Goal: Task Accomplishment & Management: Complete application form

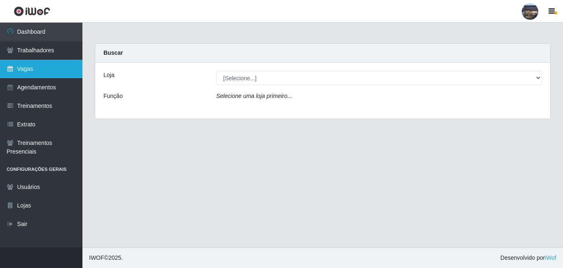
click at [45, 68] on link "Vagas" at bounding box center [41, 69] width 82 height 19
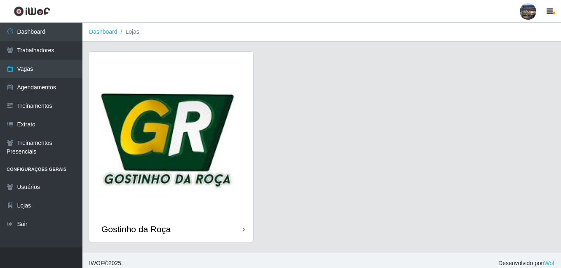
click at [141, 135] on img at bounding box center [171, 134] width 164 height 164
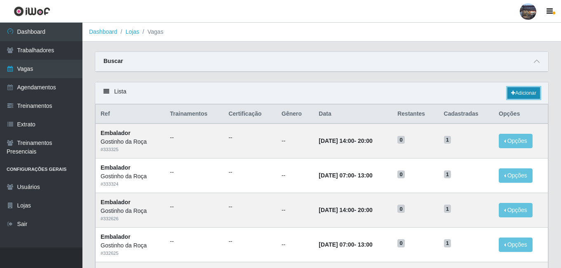
click at [533, 95] on link "Adicionar" at bounding box center [523, 93] width 33 height 12
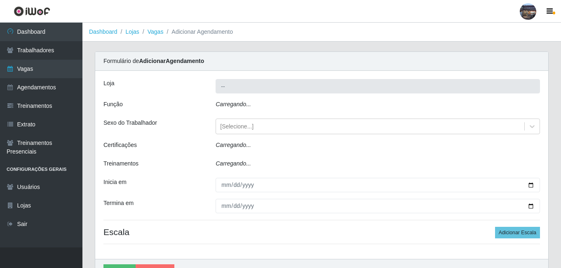
type input "Gostinho da Roça"
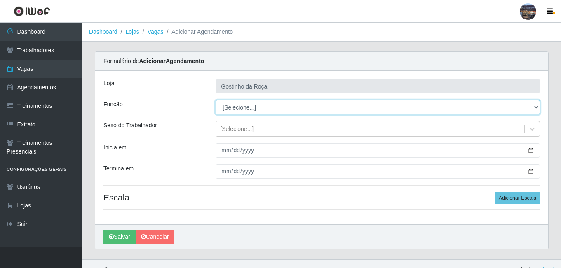
drag, startPoint x: 248, startPoint y: 109, endPoint x: 252, endPoint y: 112, distance: 5.0
click at [248, 109] on select "[Selecione...] ASG ASG + ASG ++ Embalador Embalador + Embalador ++ Operador de …" at bounding box center [378, 107] width 324 height 14
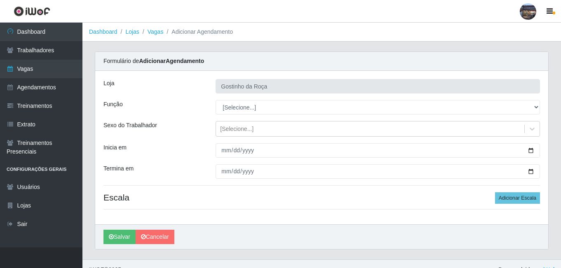
drag, startPoint x: 234, startPoint y: 116, endPoint x: 235, endPoint y: 112, distance: 4.4
click at [234, 115] on div "[PERSON_NAME] da Roça Função [Selecione...] ASG ASG + ASG ++ Embalador Embalado…" at bounding box center [321, 148] width 453 height 154
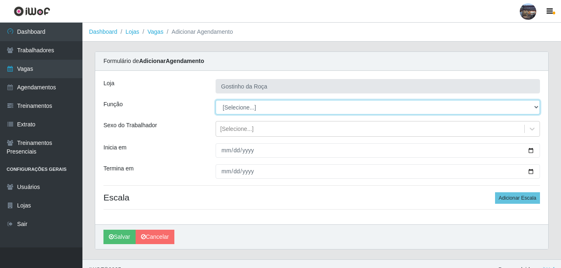
click at [235, 112] on select "[Selecione...] ASG ASG + ASG ++ Embalador Embalador + Embalador ++ Operador de …" at bounding box center [378, 107] width 324 height 14
select select "1"
click at [216, 100] on select "[Selecione...] ASG ASG + ASG ++ Embalador Embalador + Embalador ++ Operador de …" at bounding box center [378, 107] width 324 height 14
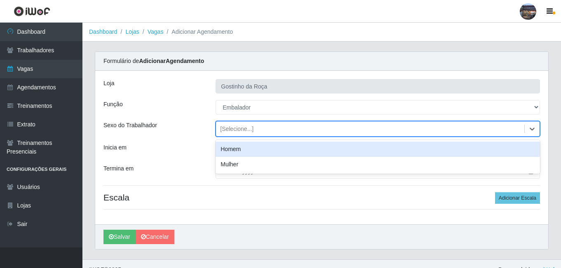
click at [238, 134] on div "[Selecione...]" at bounding box center [370, 129] width 308 height 14
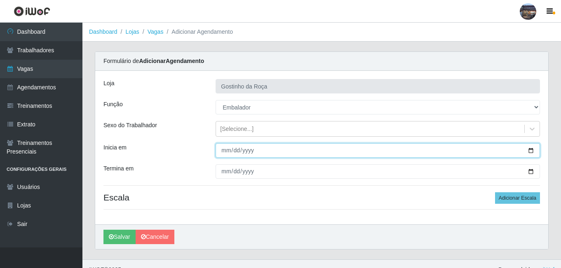
click at [244, 154] on input "Inicia em" at bounding box center [378, 150] width 324 height 14
click at [534, 155] on input "Inicia em" at bounding box center [378, 150] width 324 height 14
click at [528, 149] on input "Inicia em" at bounding box center [378, 150] width 324 height 14
type input "[DATE]"
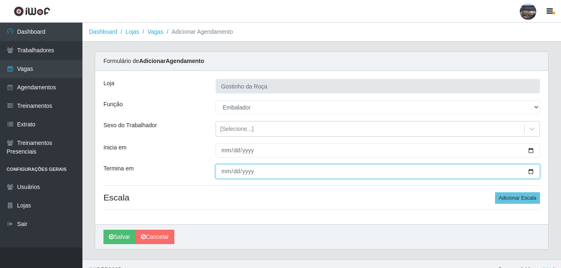
click at [263, 171] on input "Termina em" at bounding box center [378, 171] width 324 height 14
click at [529, 174] on input "Termina em" at bounding box center [378, 171] width 324 height 14
type input "[DATE]"
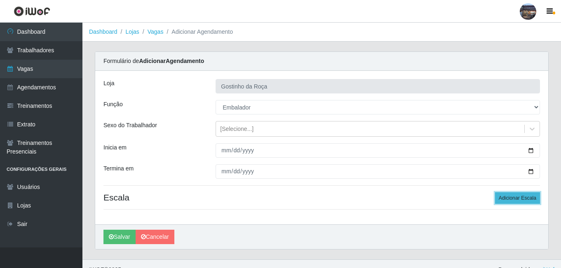
click at [502, 201] on button "Adicionar Escala" at bounding box center [517, 198] width 45 height 12
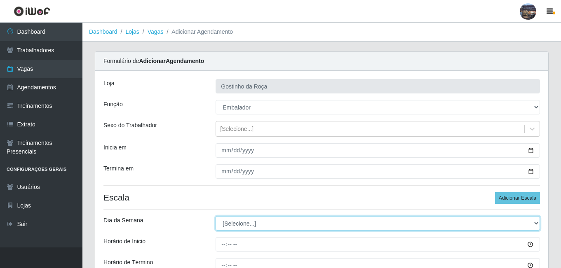
click at [283, 222] on select "[Selecione...] Segunda Terça Quarta Quinta Sexta Sábado Domingo" at bounding box center [378, 223] width 324 height 14
click at [265, 221] on select "[Selecione...] Segunda Terça Quarta Quinta Sexta Sábado Domingo" at bounding box center [378, 223] width 324 height 14
select select "3"
click at [216, 216] on select "[Selecione...] Segunda Terça Quarta Quinta Sexta Sábado Domingo" at bounding box center [378, 223] width 324 height 14
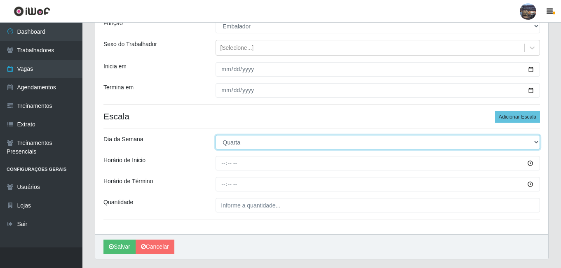
scroll to position [89, 0]
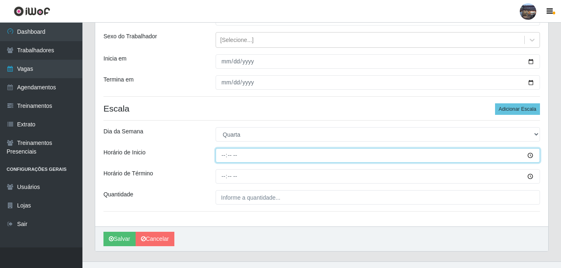
click at [226, 155] on input "Horário de Inicio" at bounding box center [378, 155] width 324 height 14
type input "07:00"
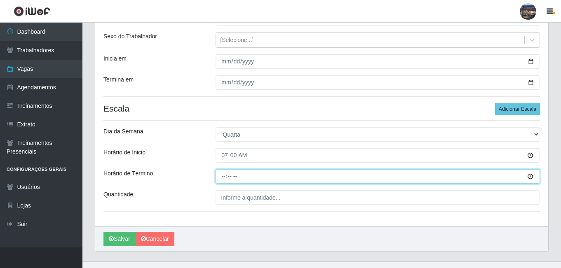
click at [223, 173] on input "Horário de Término" at bounding box center [378, 176] width 324 height 14
type input "13:00"
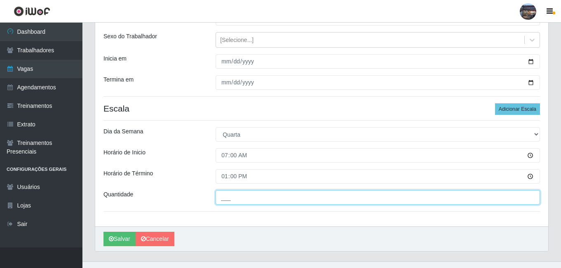
click at [256, 197] on input "___" at bounding box center [378, 197] width 324 height 14
type input "1__"
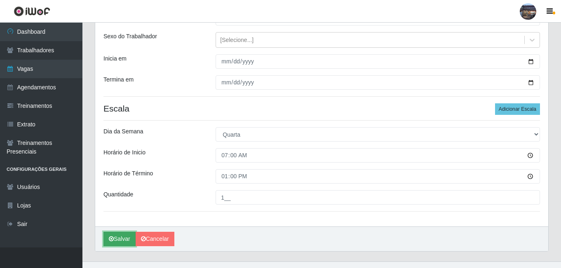
click at [119, 237] on button "Salvar" at bounding box center [119, 239] width 32 height 14
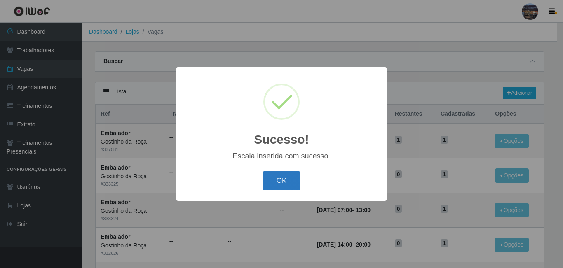
click at [292, 188] on button "OK" at bounding box center [282, 180] width 38 height 19
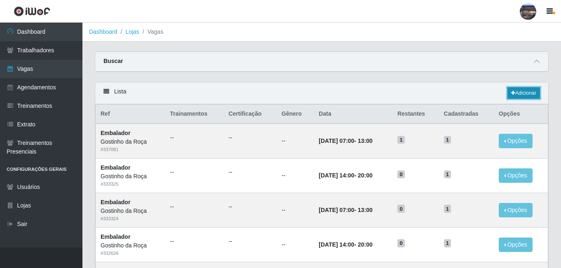
click at [507, 98] on link "Adicionar" at bounding box center [523, 93] width 33 height 12
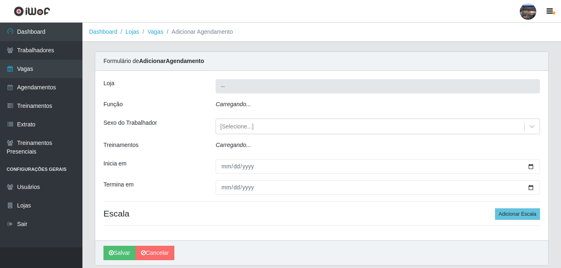
type input "Gostinho da Roça"
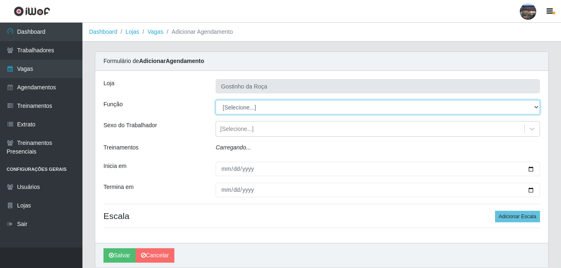
click at [231, 110] on select "[Selecione...] ASG ASG + ASG ++ Embalador Embalador + Embalador ++ Operador de …" at bounding box center [378, 107] width 324 height 14
select select "1"
click at [216, 100] on select "[Selecione...] ASG ASG + ASG ++ Embalador Embalador + Embalador ++ Operador de …" at bounding box center [378, 107] width 324 height 14
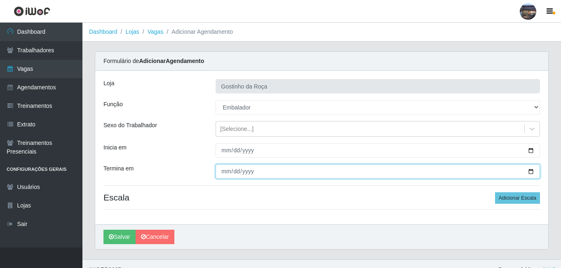
click at [528, 167] on input "Termina em" at bounding box center [378, 171] width 324 height 14
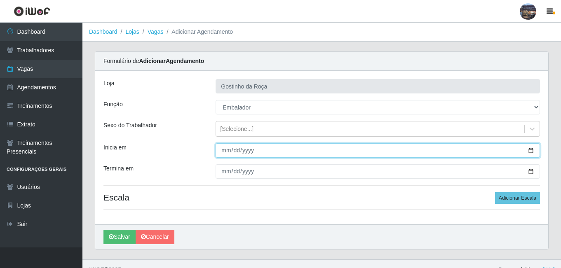
click at [531, 147] on input "Inicia em" at bounding box center [378, 150] width 324 height 14
type input "[DATE]"
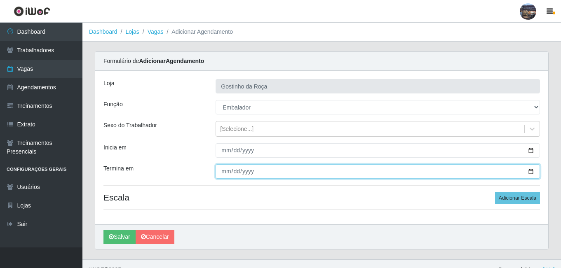
click at [526, 171] on input "Termina em" at bounding box center [378, 171] width 324 height 14
click at [531, 173] on input "Termina em" at bounding box center [378, 171] width 324 height 14
type input "[DATE]"
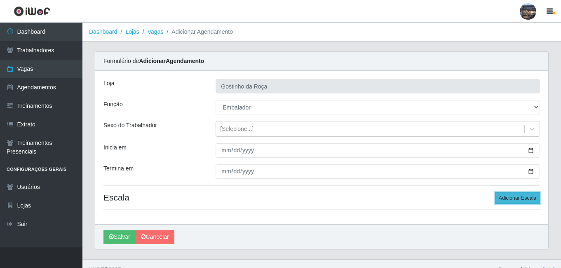
click at [537, 199] on button "Adicionar Escala" at bounding box center [517, 198] width 45 height 12
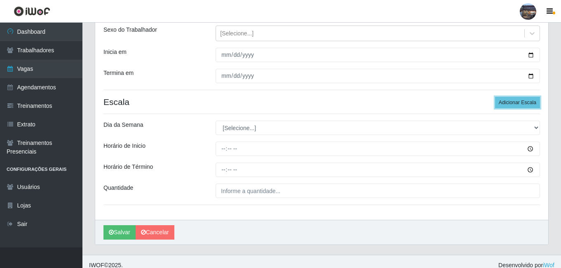
scroll to position [103, 0]
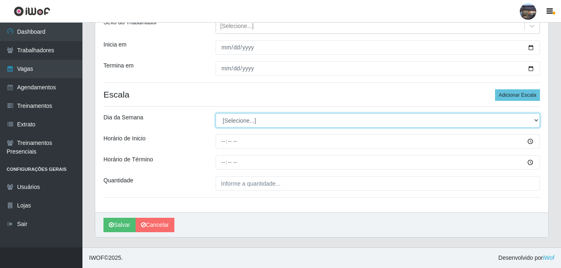
click at [261, 122] on select "[Selecione...] Segunda Terça Quarta Quinta Sexta Sábado Domingo" at bounding box center [378, 120] width 324 height 14
select select "3"
click at [216, 113] on select "[Selecione...] Segunda Terça Quarta Quinta Sexta Sábado Domingo" at bounding box center [378, 120] width 324 height 14
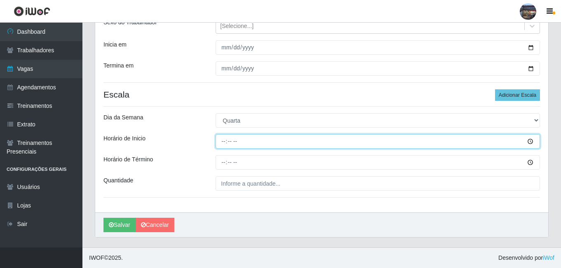
click at [223, 142] on input "Horário de Inicio" at bounding box center [378, 141] width 324 height 14
type input "14:00"
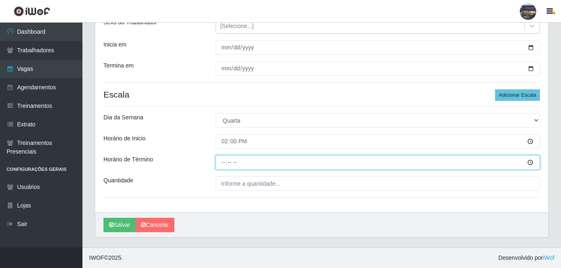
click at [223, 162] on input "Horário de Término" at bounding box center [378, 162] width 324 height 14
type input "20:00"
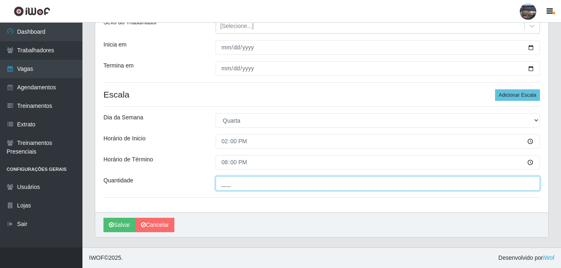
click at [225, 181] on input "___" at bounding box center [378, 183] width 324 height 14
type input "1__"
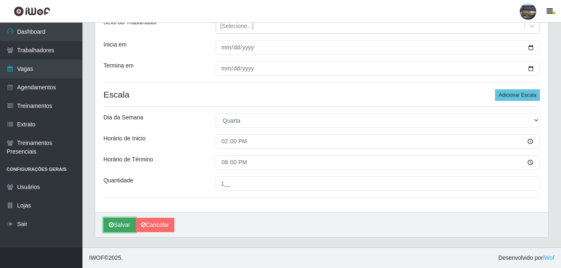
click at [121, 223] on button "Salvar" at bounding box center [119, 225] width 32 height 14
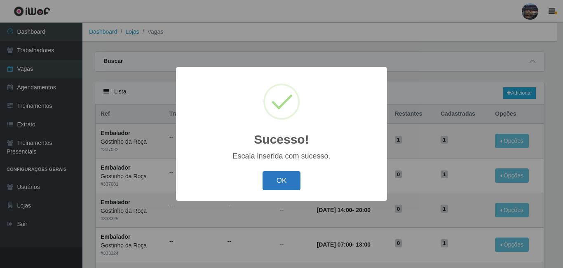
click at [284, 185] on button "OK" at bounding box center [282, 180] width 38 height 19
